Goal: Task Accomplishment & Management: Use online tool/utility

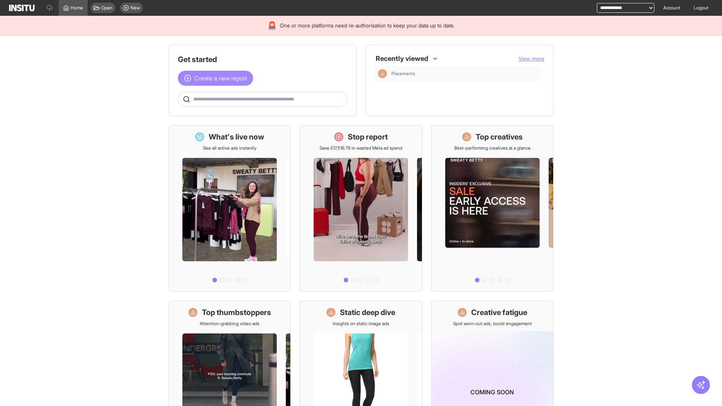
click at [217, 78] on span "Create a new report" at bounding box center [220, 78] width 53 height 9
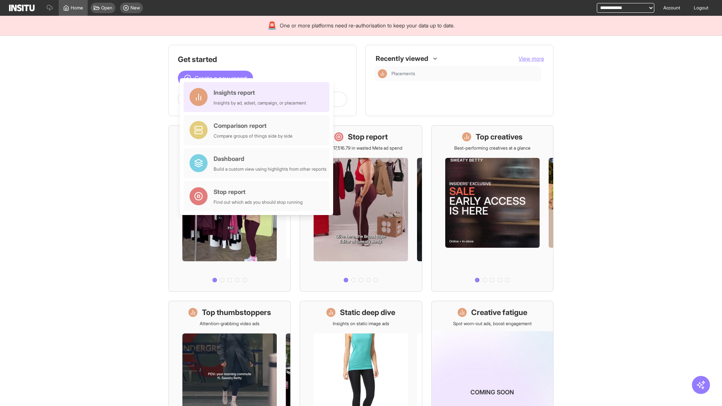
click at [258, 97] on div "Insights report Insights by ad, adset, campaign, or placement" at bounding box center [260, 97] width 92 height 18
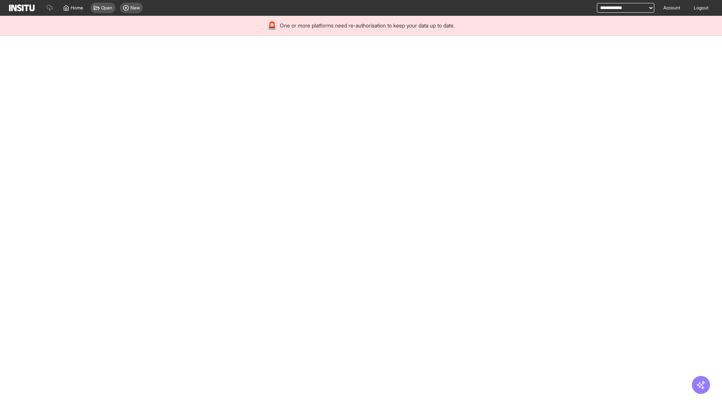
select select "**"
